Goal: Task Accomplishment & Management: Manage account settings

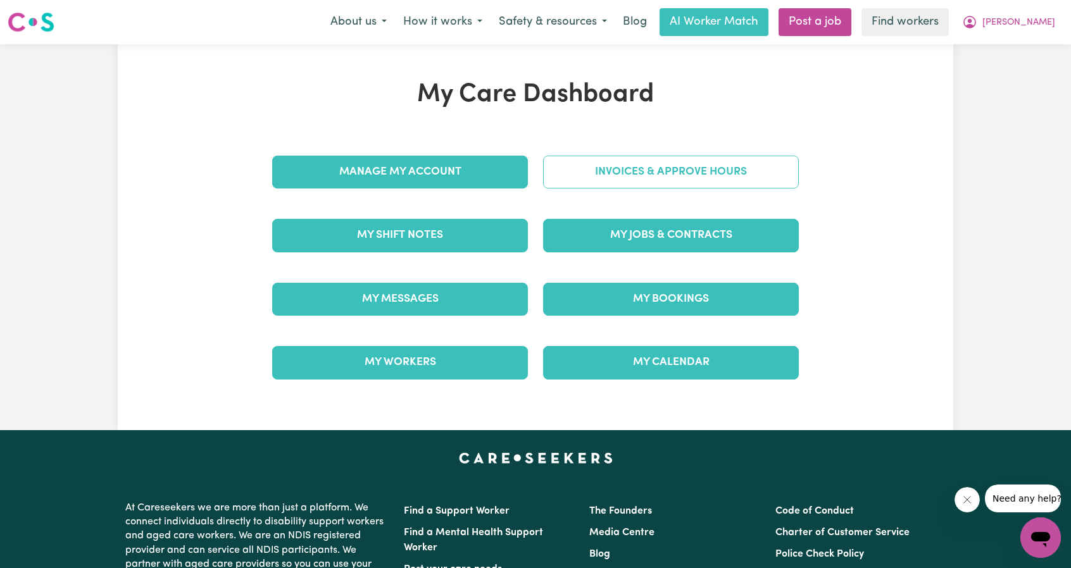
click at [627, 180] on link "Invoices & Approve Hours" at bounding box center [671, 172] width 256 height 33
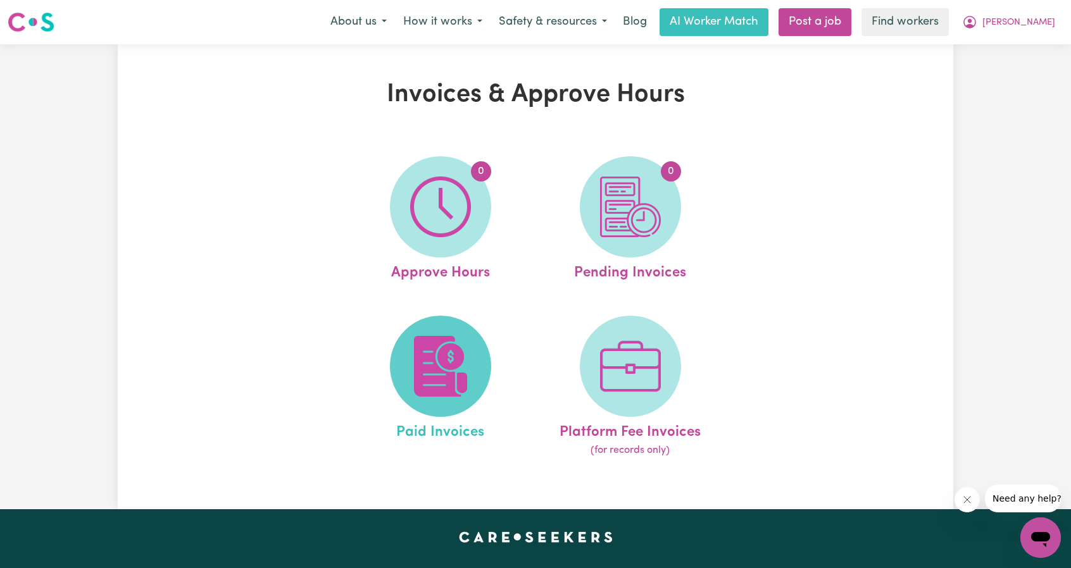
click at [457, 346] on img at bounding box center [440, 366] width 61 height 61
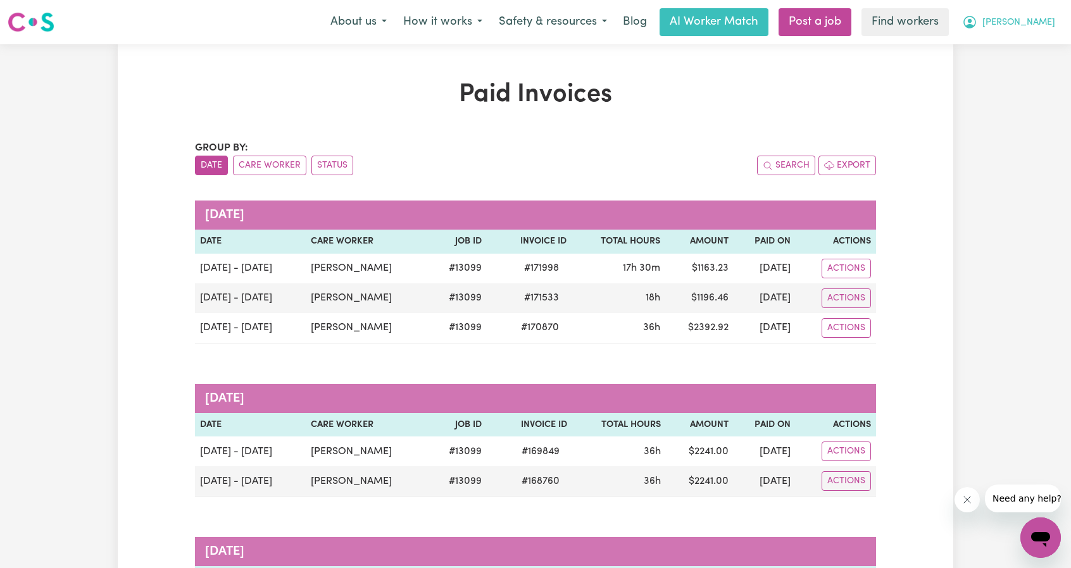
click at [1024, 21] on span "[PERSON_NAME]" at bounding box center [1018, 23] width 73 height 14
click at [1002, 80] on link "Logout" at bounding box center [1013, 73] width 100 height 24
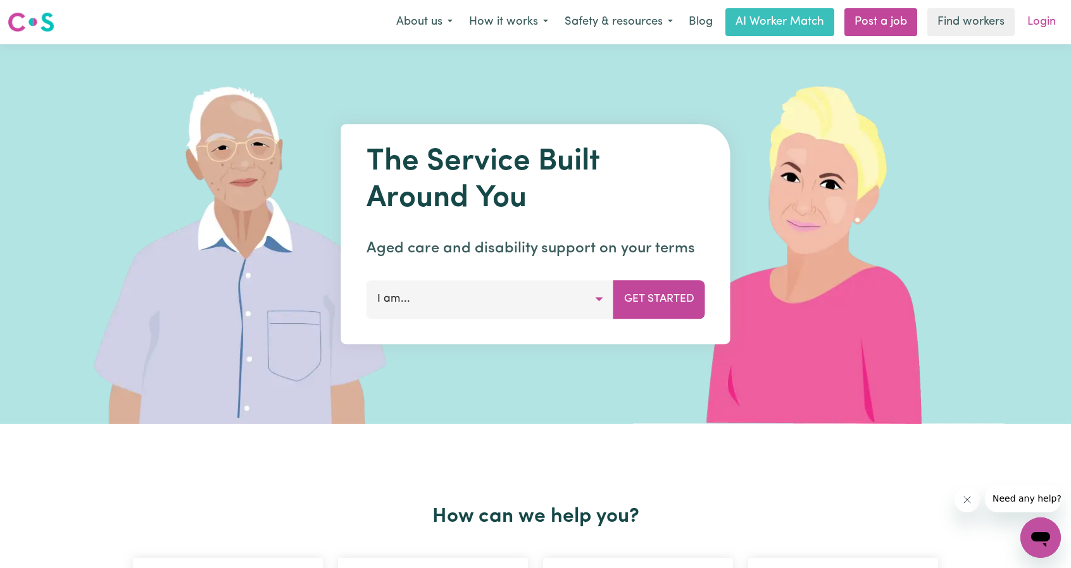
click at [1038, 30] on link "Login" at bounding box center [1042, 22] width 44 height 28
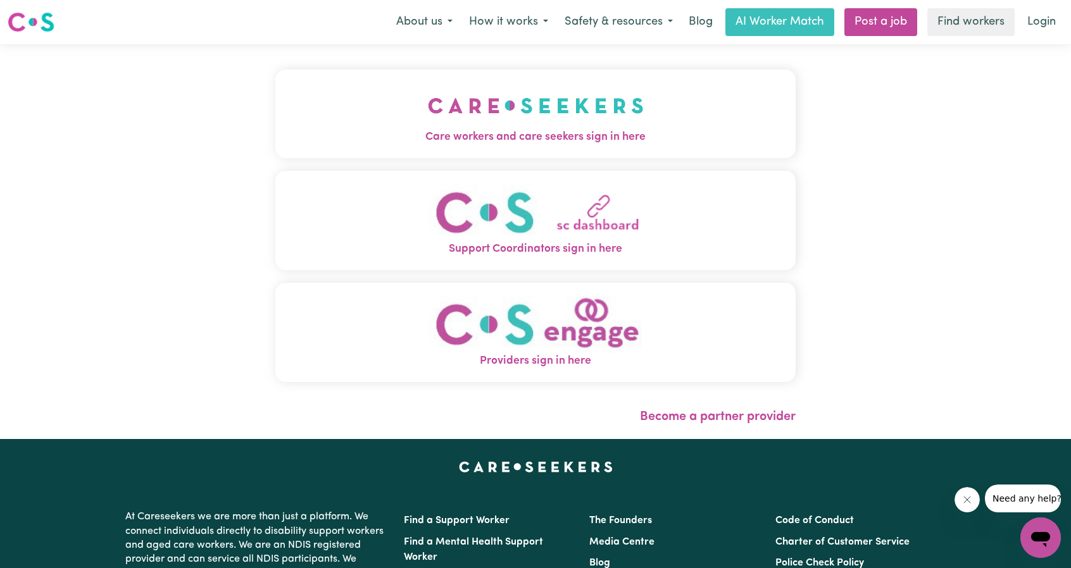
click at [535, 138] on span "Care workers and care seekers sign in here" at bounding box center [535, 137] width 520 height 16
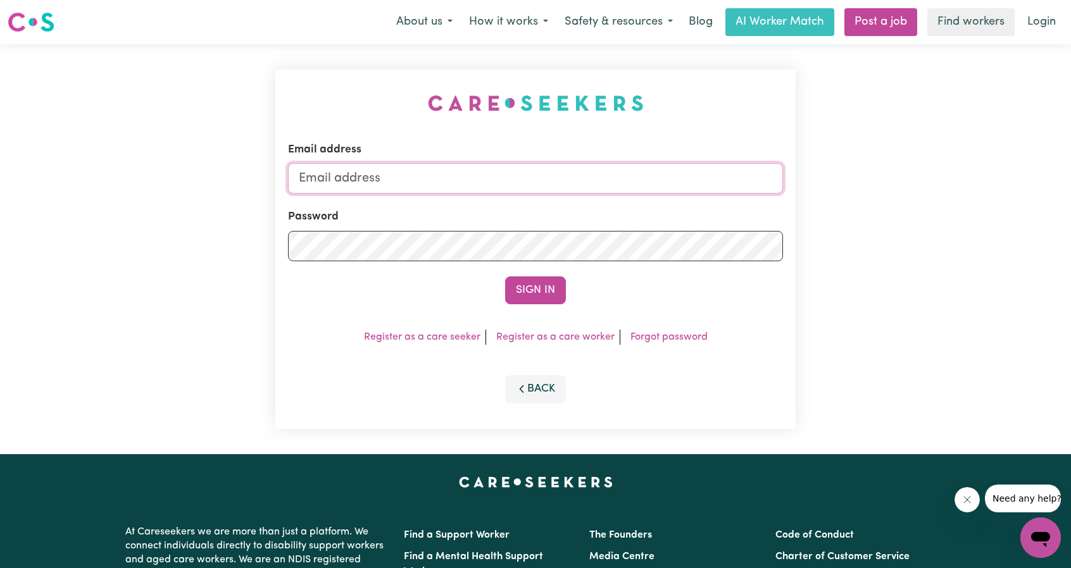
click at [609, 177] on input "Email address" at bounding box center [535, 178] width 495 height 30
drag, startPoint x: 366, startPoint y: 184, endPoint x: 604, endPoint y: 204, distance: 238.8
click at [613, 196] on form "Email address [EMAIL_ADDRESS][PERSON_NAME][DOMAIN_NAME] Password Sign In" at bounding box center [535, 223] width 495 height 163
type input "[EMAIL_ADDRESS][DOMAIN_NAME]"
click at [532, 273] on form "Email address [EMAIL_ADDRESS][DOMAIN_NAME] Password Sign In" at bounding box center [535, 223] width 495 height 163
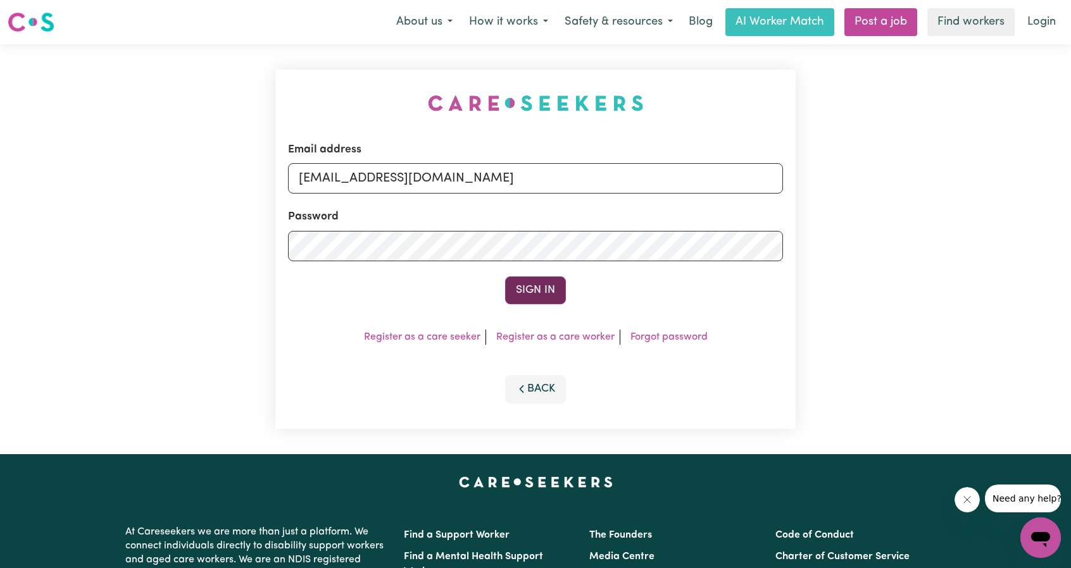
click at [533, 283] on button "Sign In" at bounding box center [535, 291] width 61 height 28
